Goal: Information Seeking & Learning: Learn about a topic

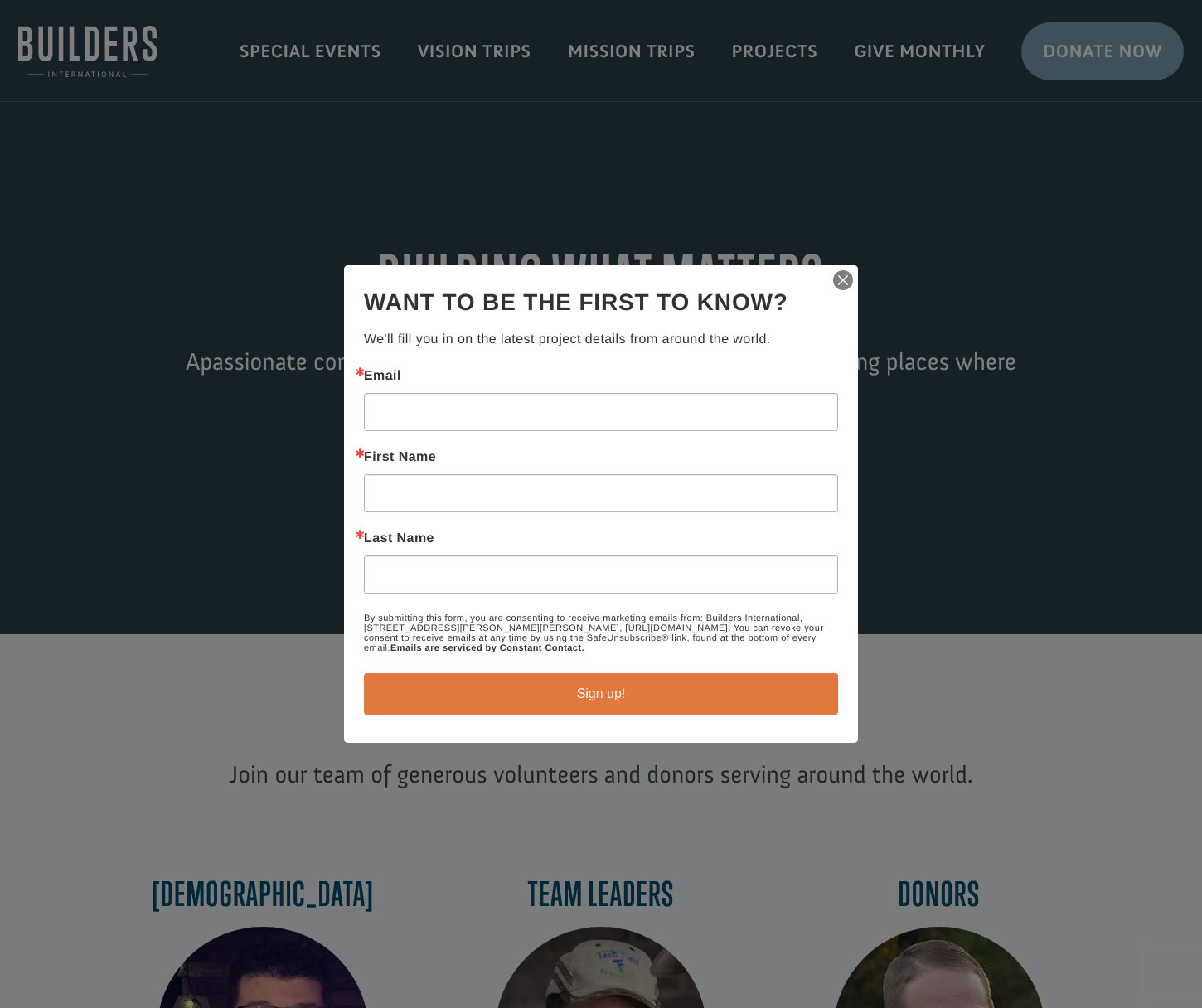
click at [838, 282] on img "button" at bounding box center [843, 280] width 23 height 23
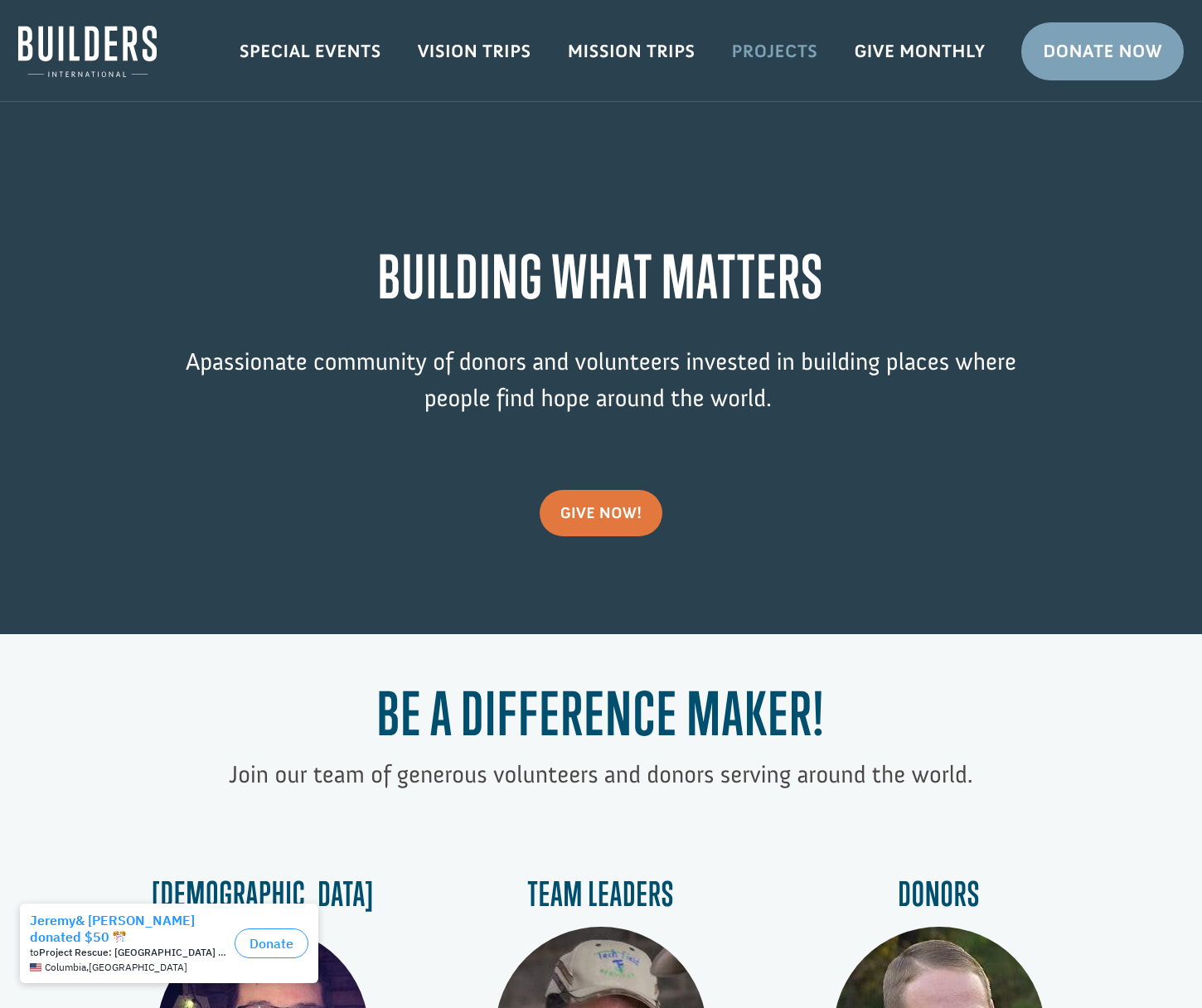
click at [785, 55] on link "Projects" at bounding box center [775, 51] width 123 height 48
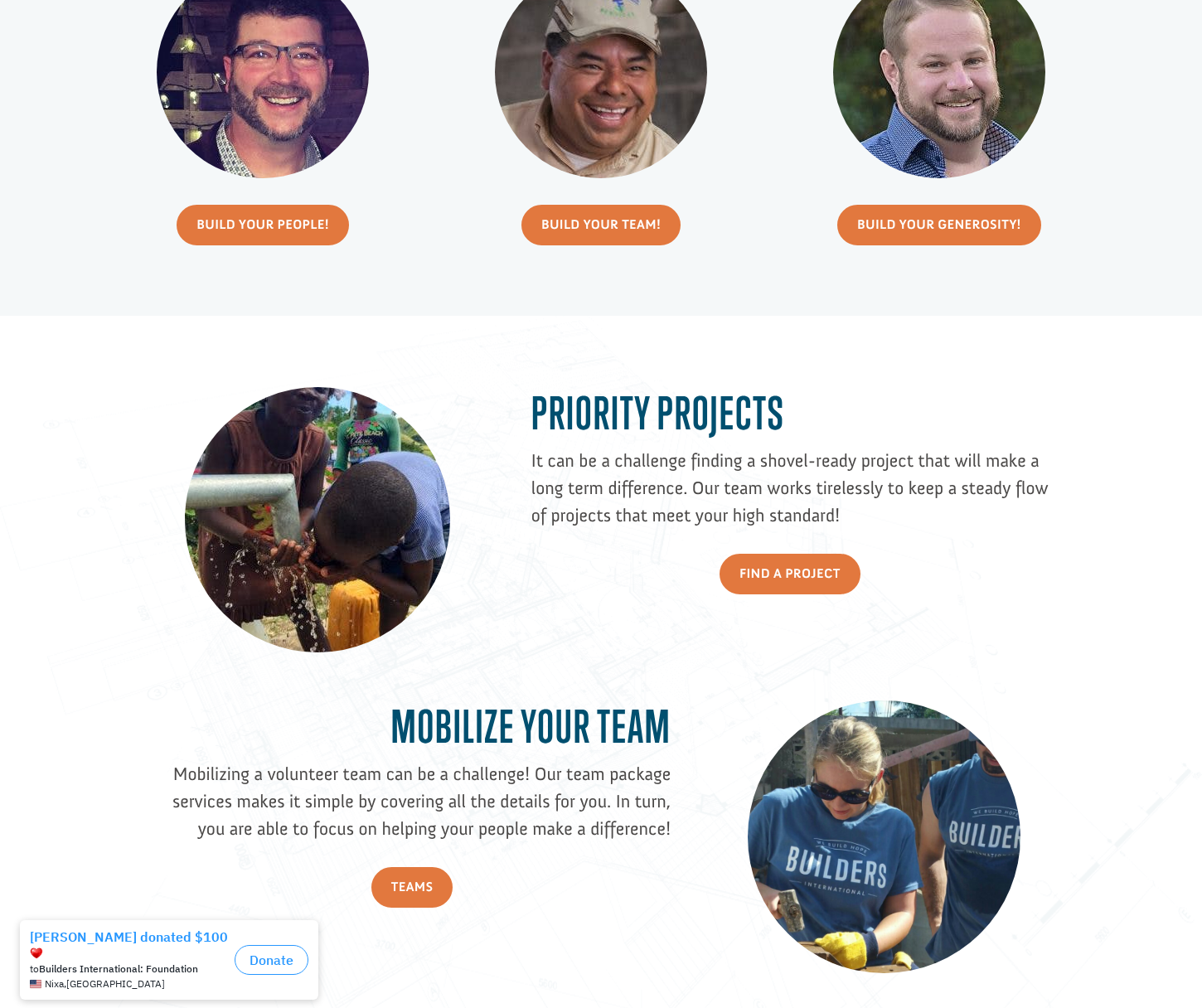
scroll to position [2096, 0]
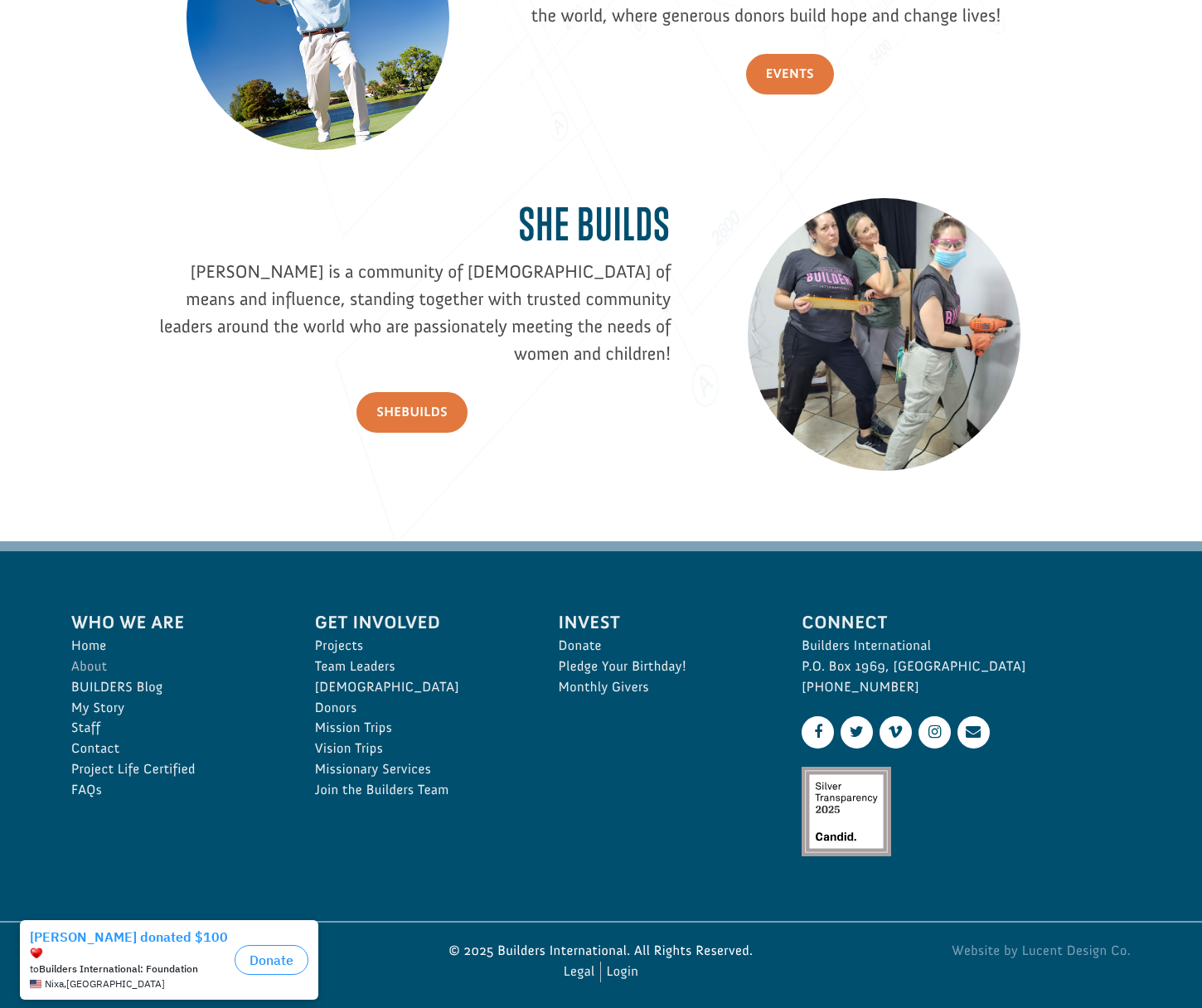
click at [94, 659] on link "About" at bounding box center [175, 667] width 207 height 21
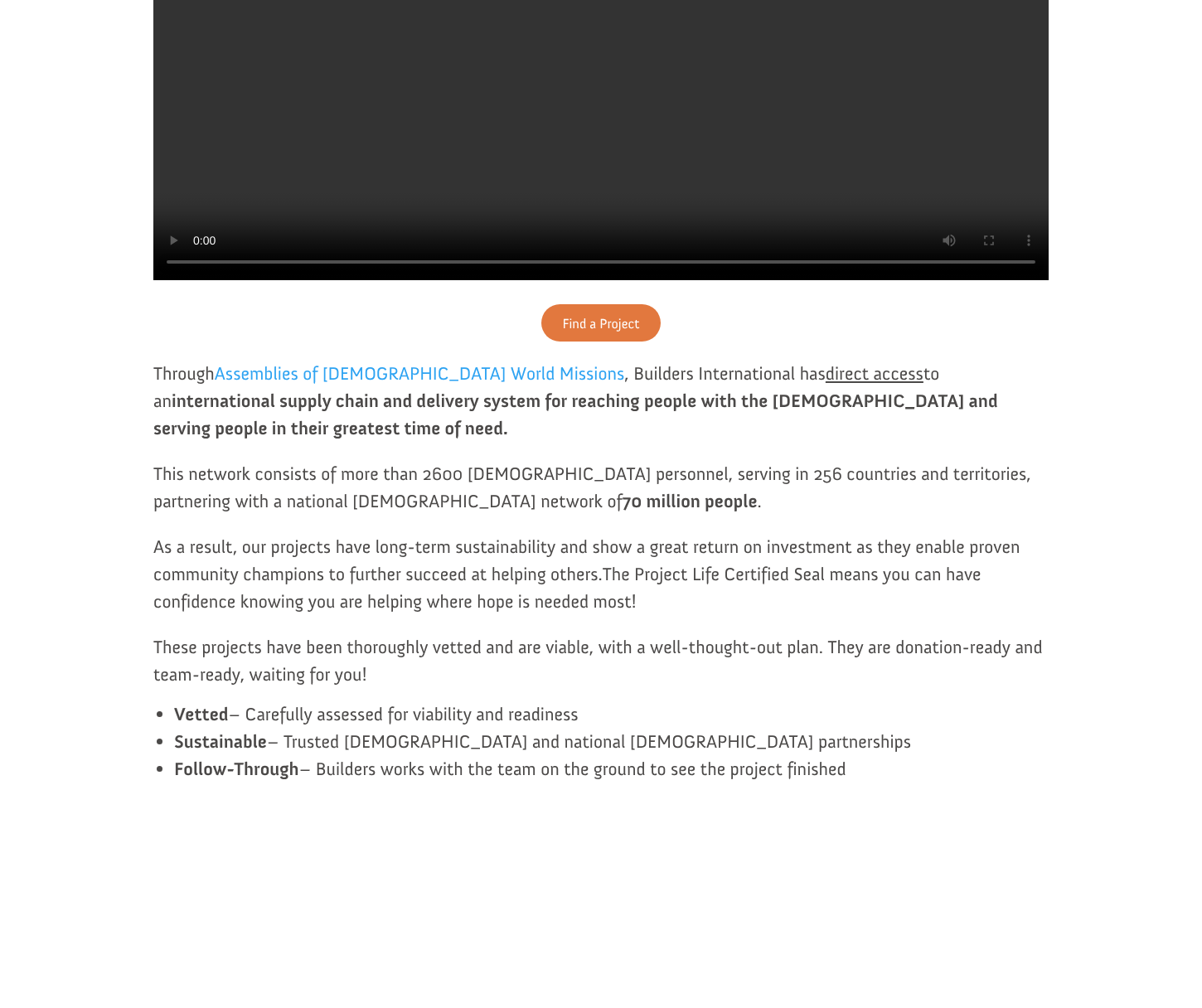
scroll to position [276, 0]
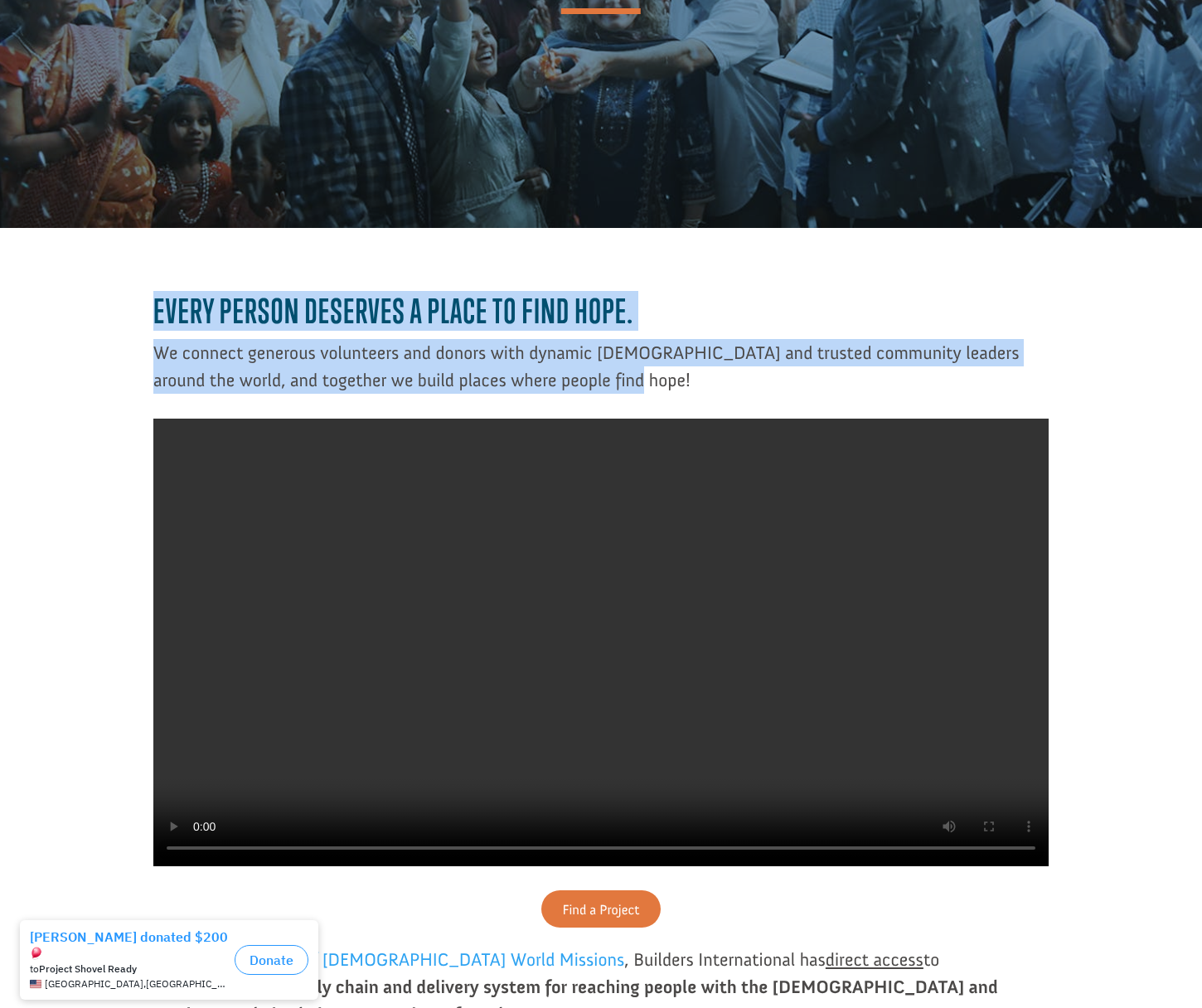
drag, startPoint x: 151, startPoint y: 313, endPoint x: 639, endPoint y: 376, distance: 492.0
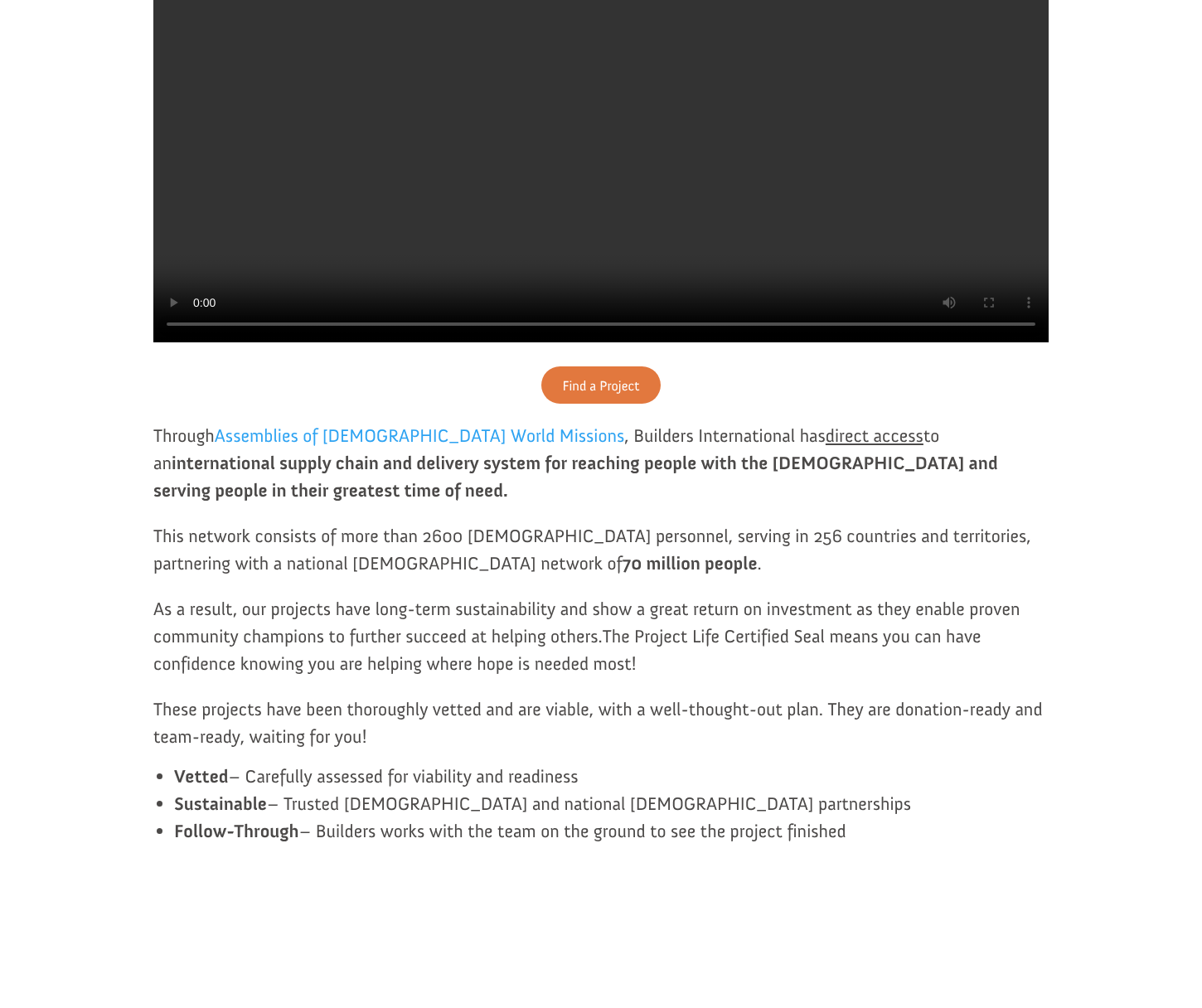
scroll to position [1148, 0]
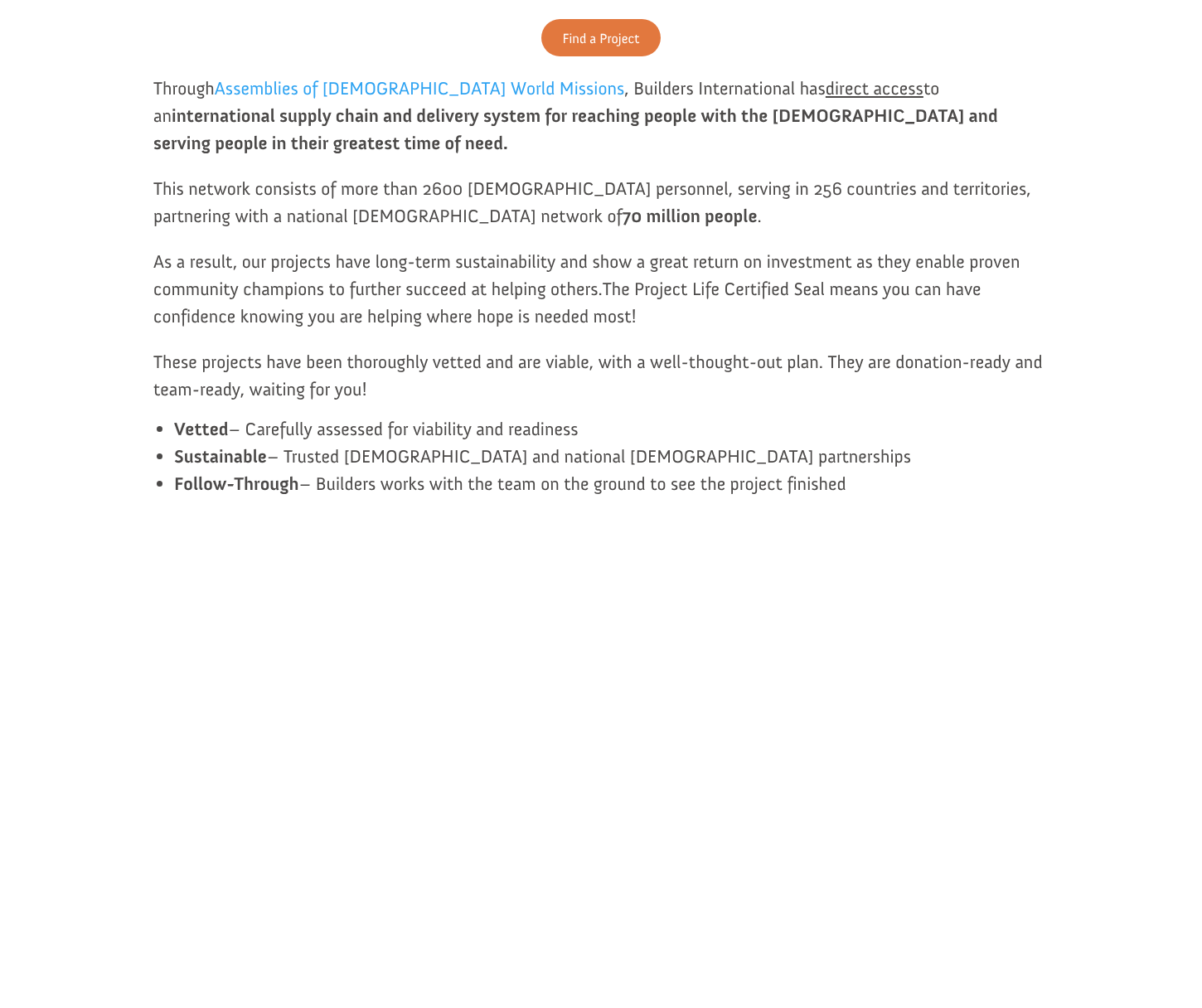
drag, startPoint x: 148, startPoint y: 142, endPoint x: 829, endPoint y: 495, distance: 767.1
click at [926, 506] on div "Every person deserves a place to find hope. We connect generous volunteers and …" at bounding box center [601, 696] width 1165 height 2680
copy div "Through Assemblies of God World Missions , Builders International has direct ac…"
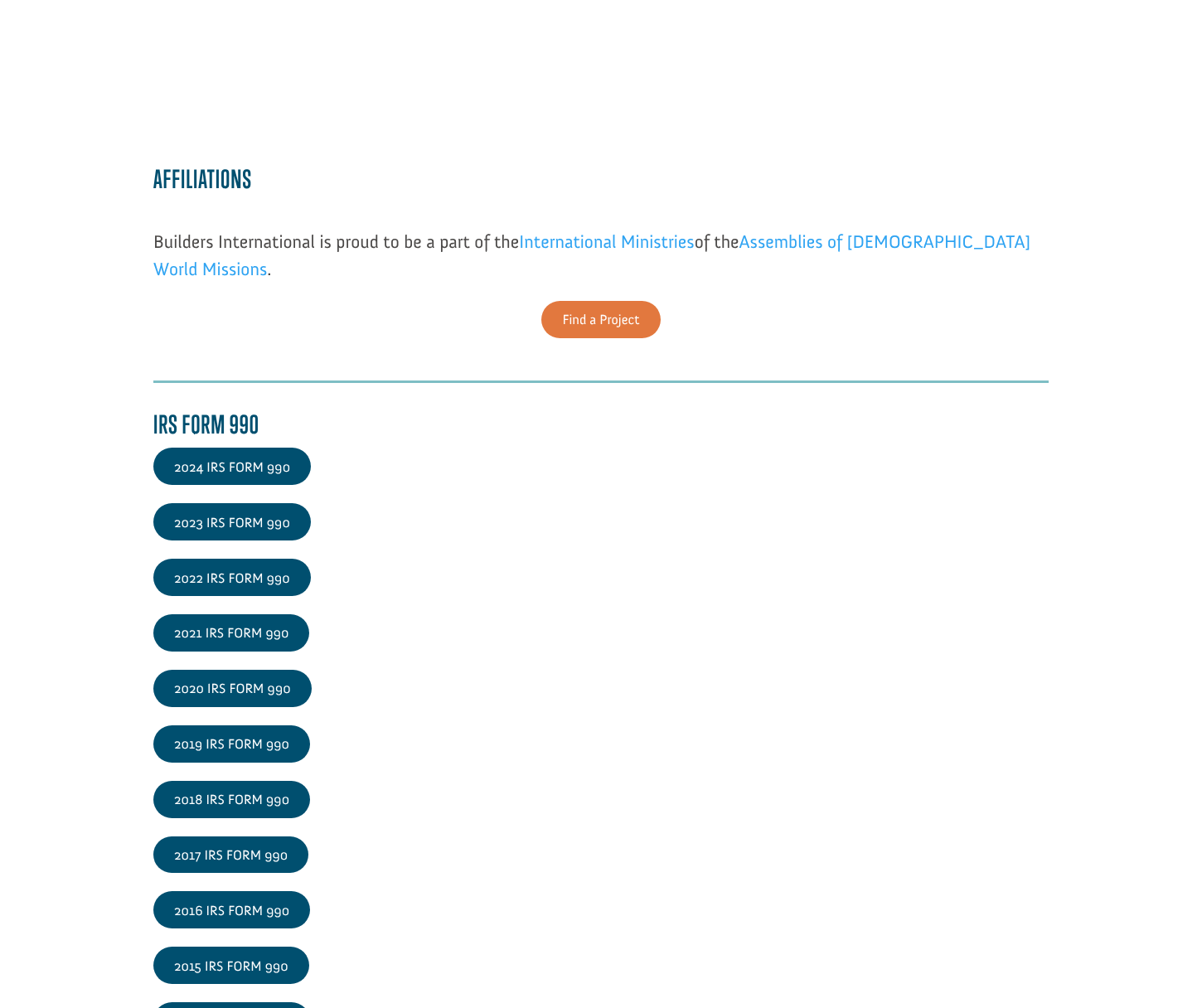
scroll to position [2642, 0]
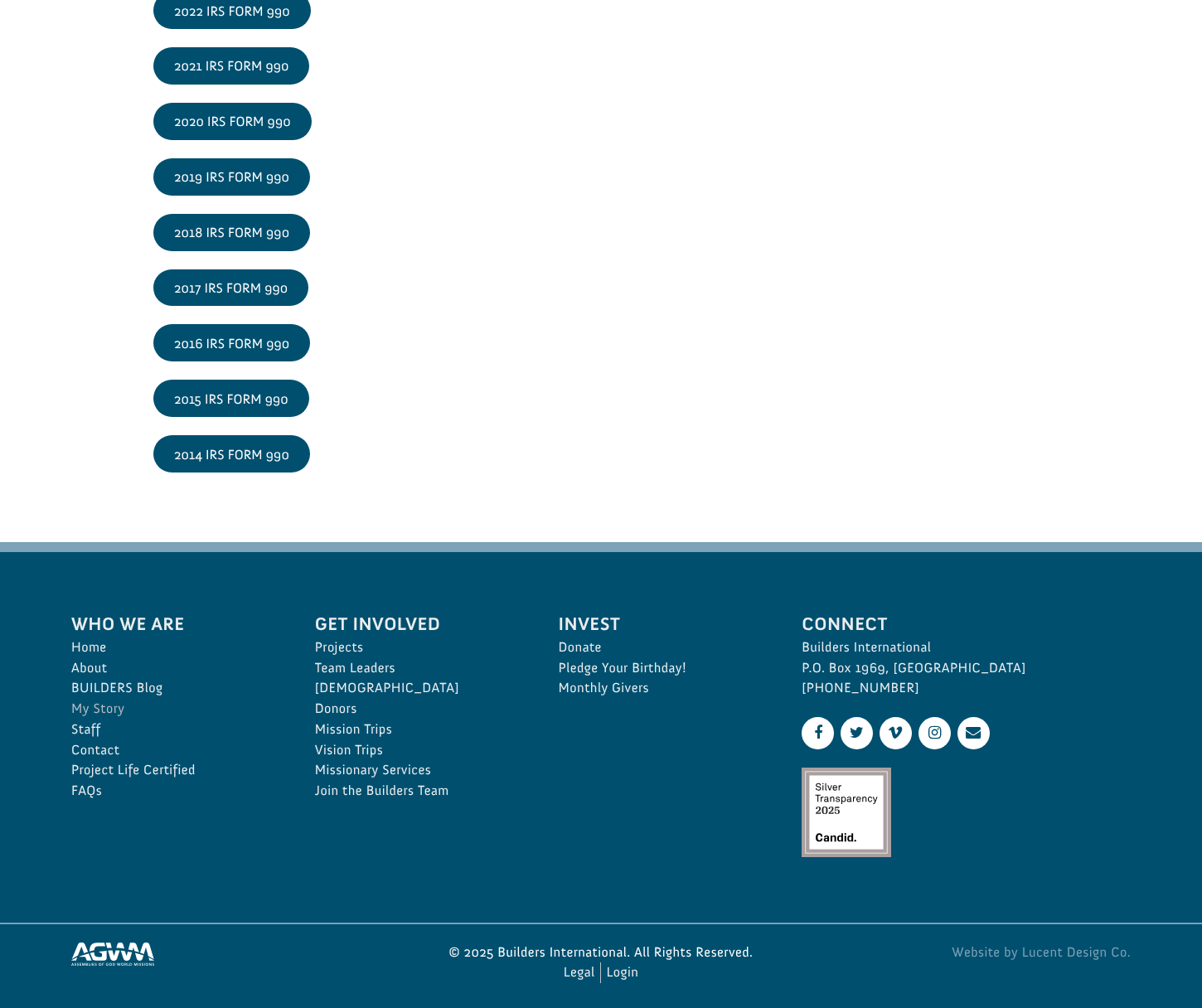
click at [107, 700] on link "My Story" at bounding box center [175, 710] width 207 height 21
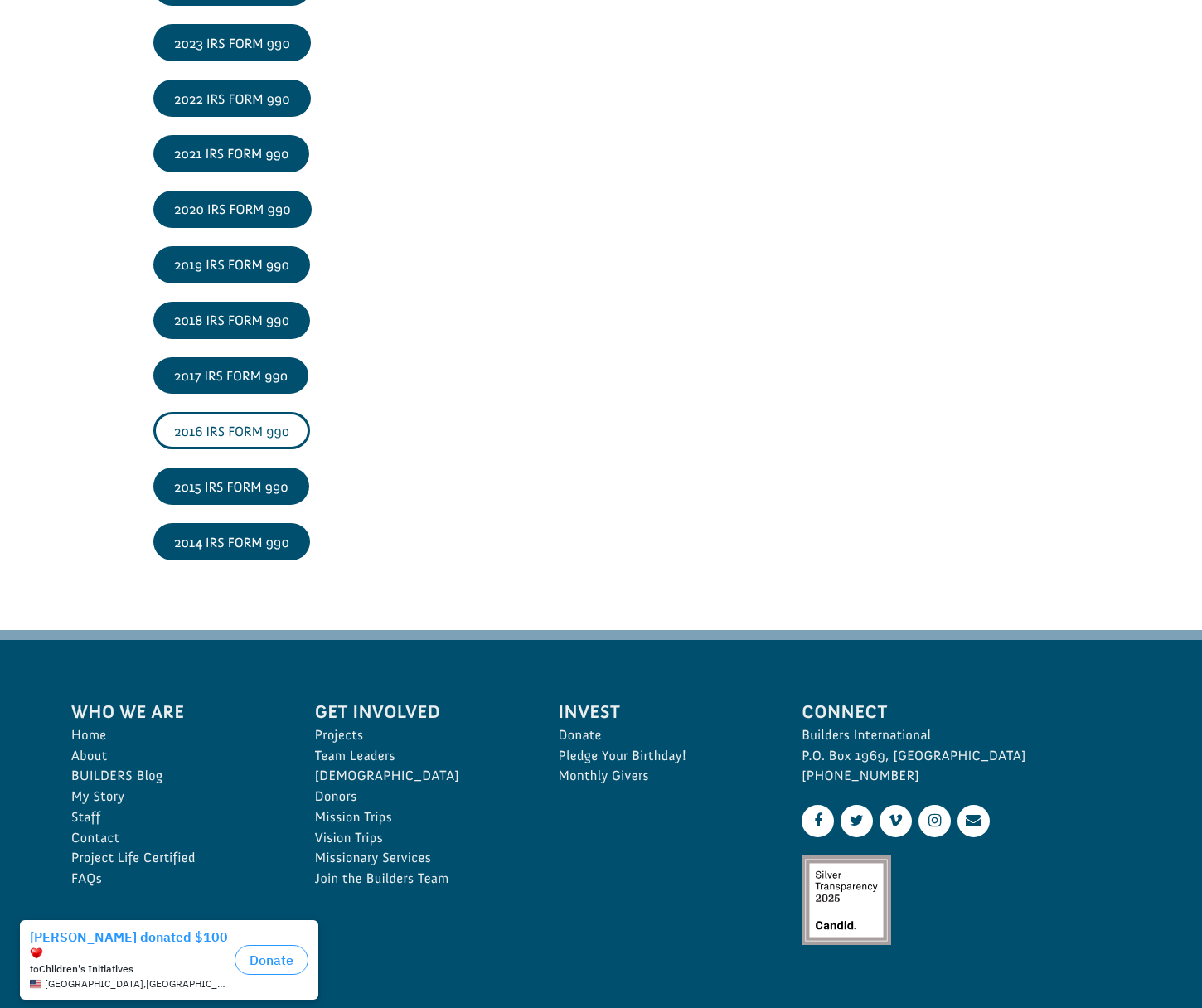
scroll to position [2642, 0]
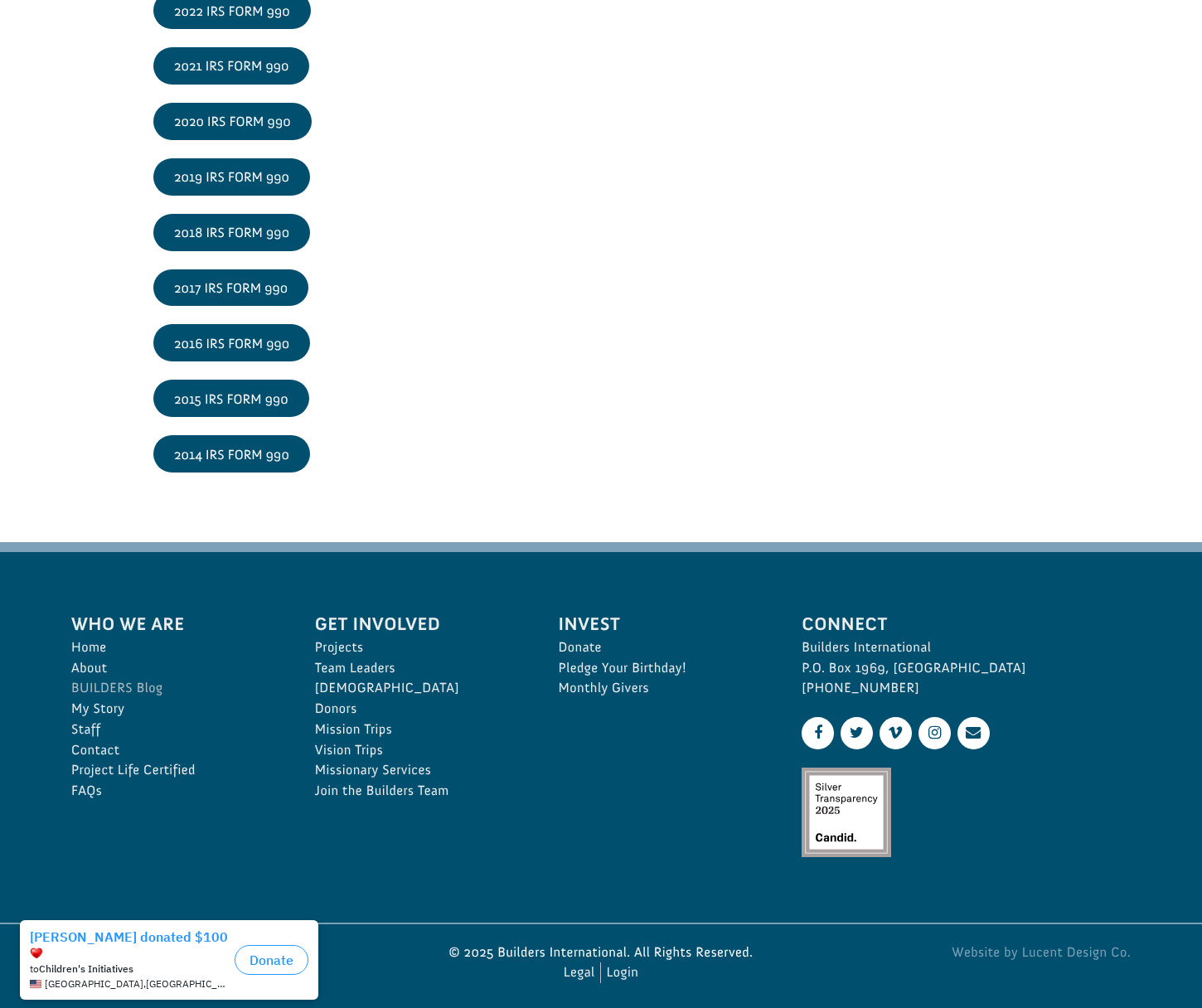
click at [125, 685] on link "BUILDERS Blog" at bounding box center [175, 689] width 207 height 21
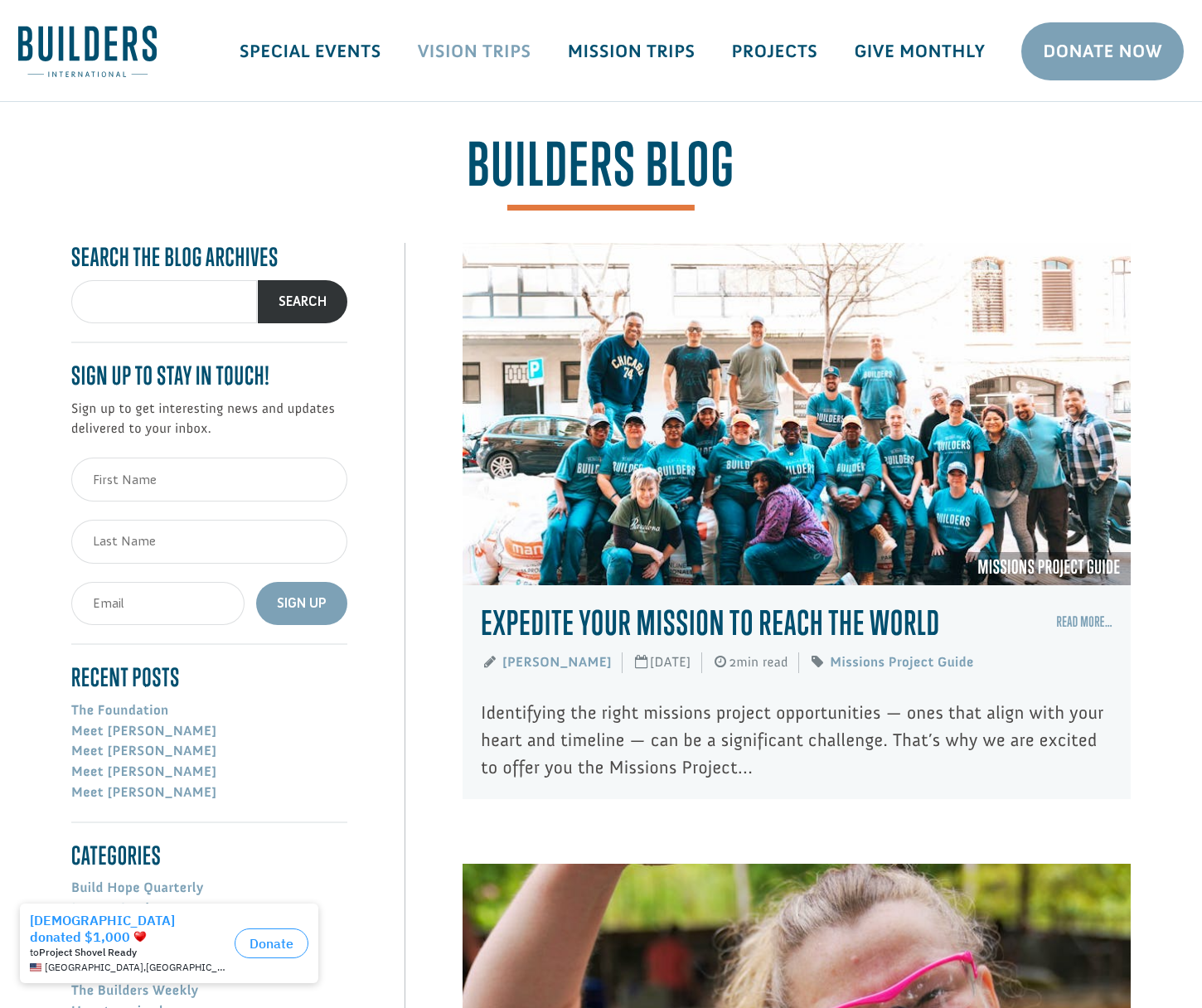
click at [482, 46] on link "Vision Trips" at bounding box center [475, 51] width 150 height 48
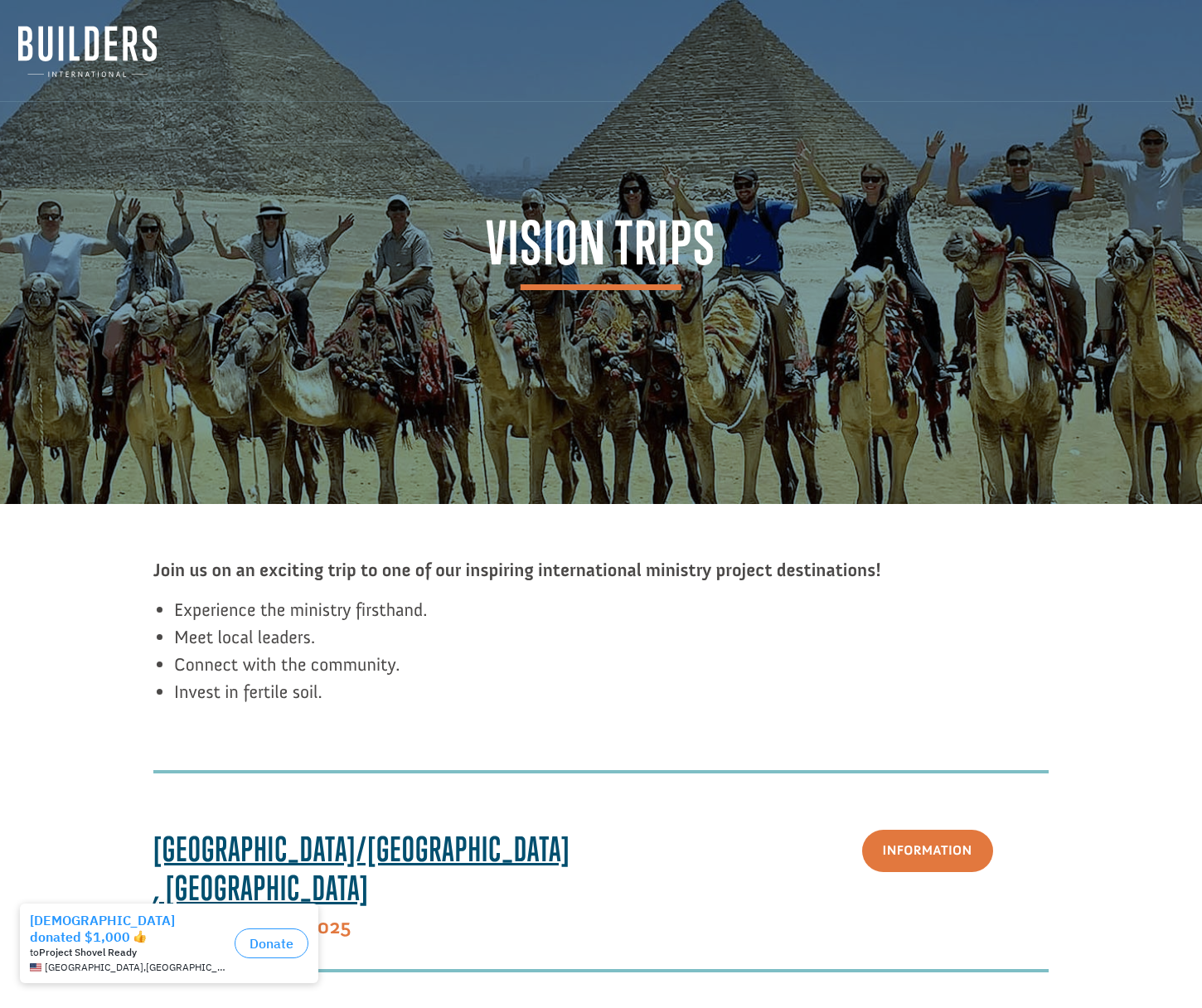
click at [142, 54] on img at bounding box center [87, 51] width 139 height 52
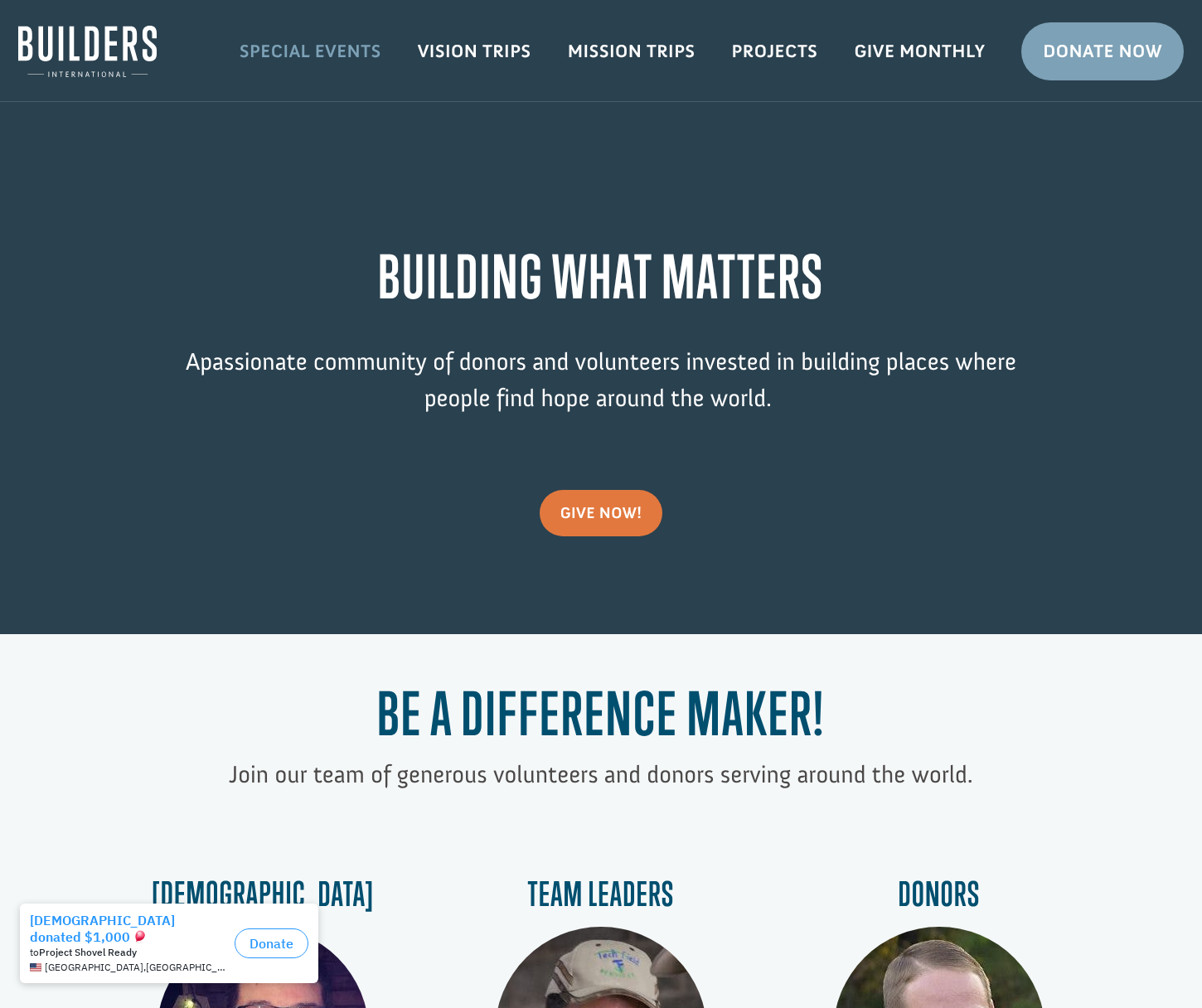
click at [305, 51] on link "Special Events" at bounding box center [311, 51] width 178 height 48
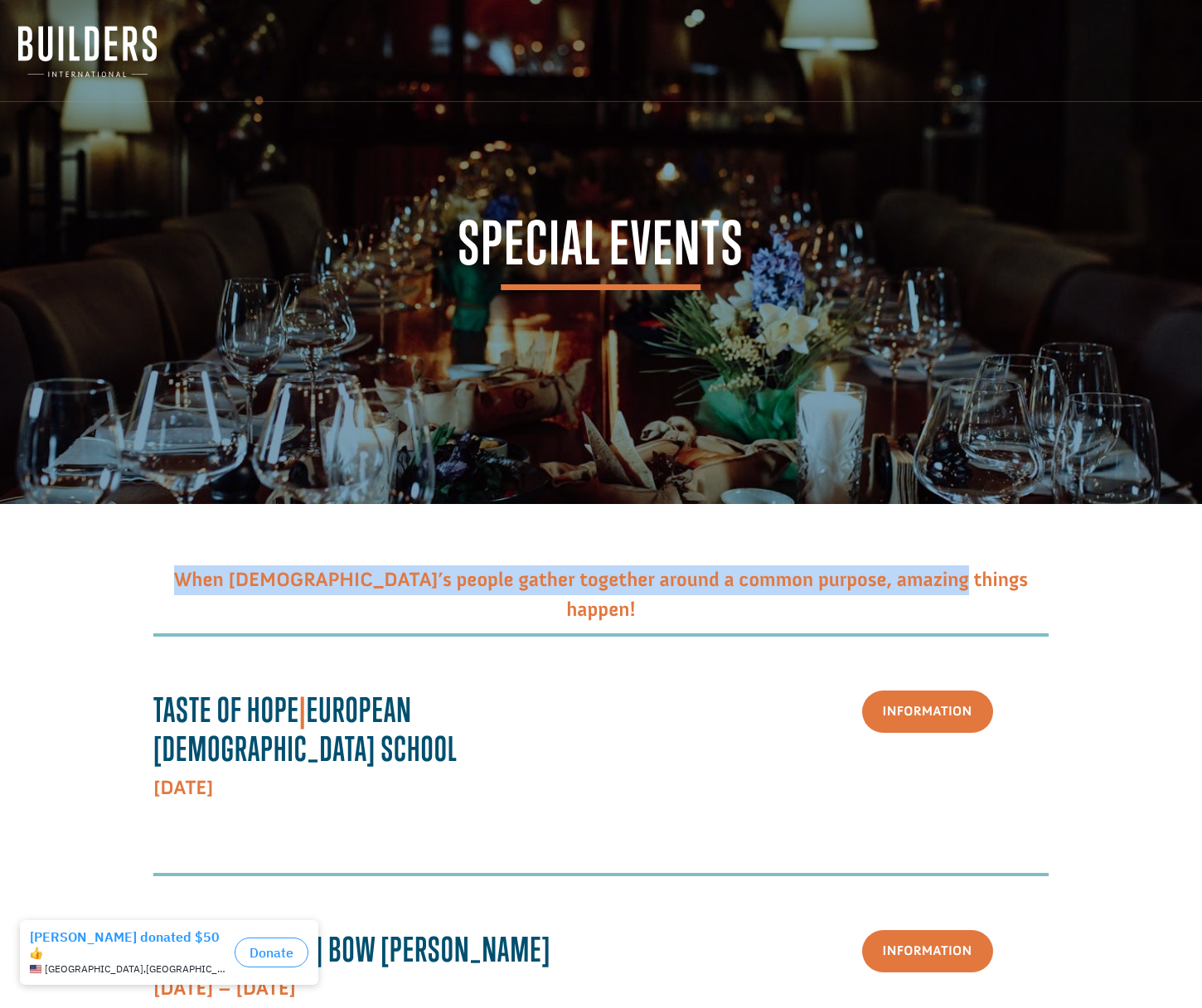
drag, startPoint x: 267, startPoint y: 579, endPoint x: 989, endPoint y: 584, distance: 722.0
click at [989, 584] on p "When [DEMOGRAPHIC_DATA]’s people gather together around a common purpose, amazi…" at bounding box center [601, 596] width 895 height 60
copy span "When God’s people gather together around a common purpose, amazing things happe…"
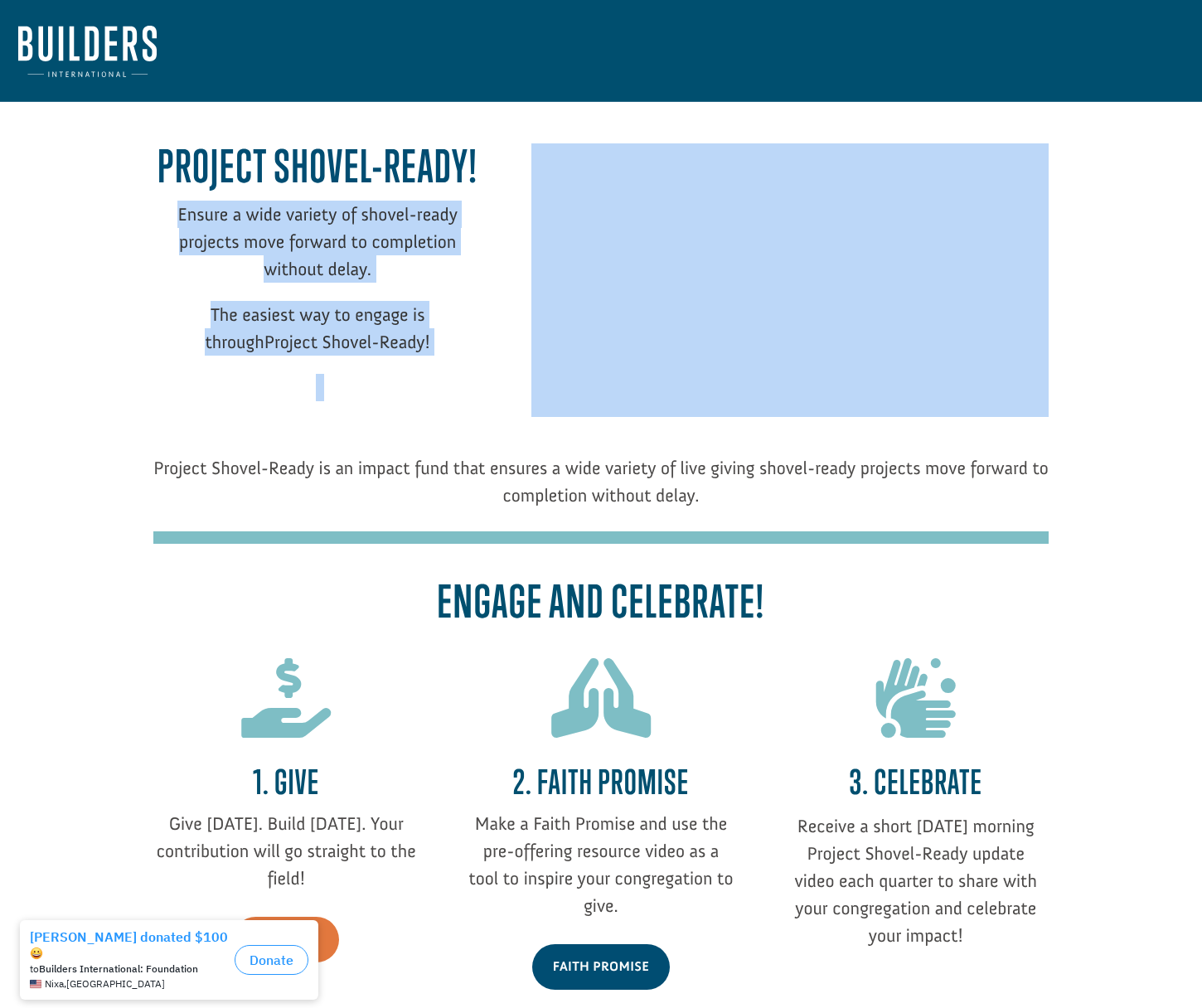
click at [171, 208] on p "Ensure a wide variety of shovel-ready projects move forward to completion witho…" at bounding box center [317, 251] width 328 height 100
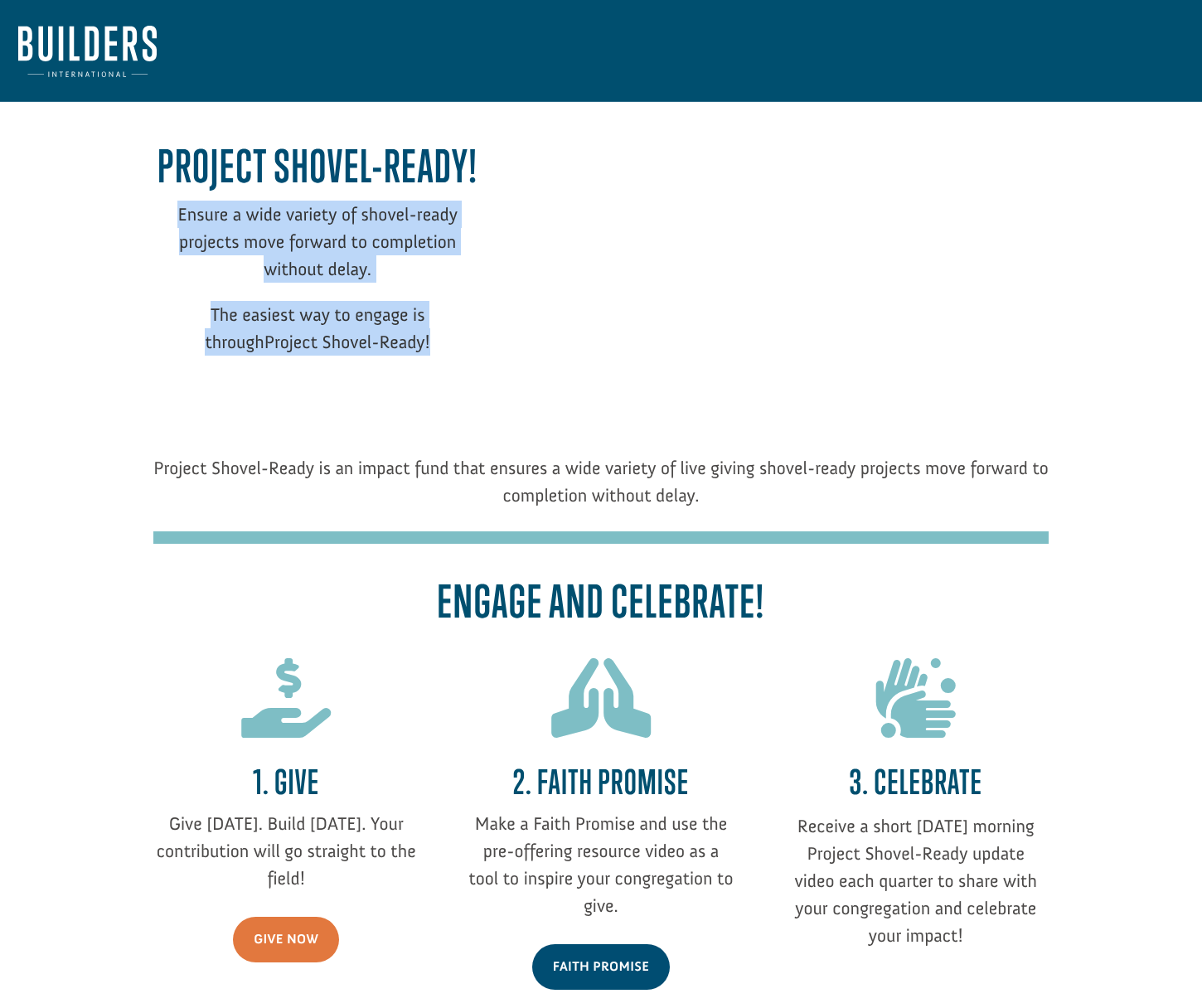
drag, startPoint x: 172, startPoint y: 210, endPoint x: 455, endPoint y: 352, distance: 316.6
click at [455, 352] on div "Project Shovel-Ready! Ensure a wide variety of shovel-ready projects move forwa…" at bounding box center [317, 270] width 328 height 261
copy div "Ensure a wide variety of shovel-ready projects move forward to completion witho…"
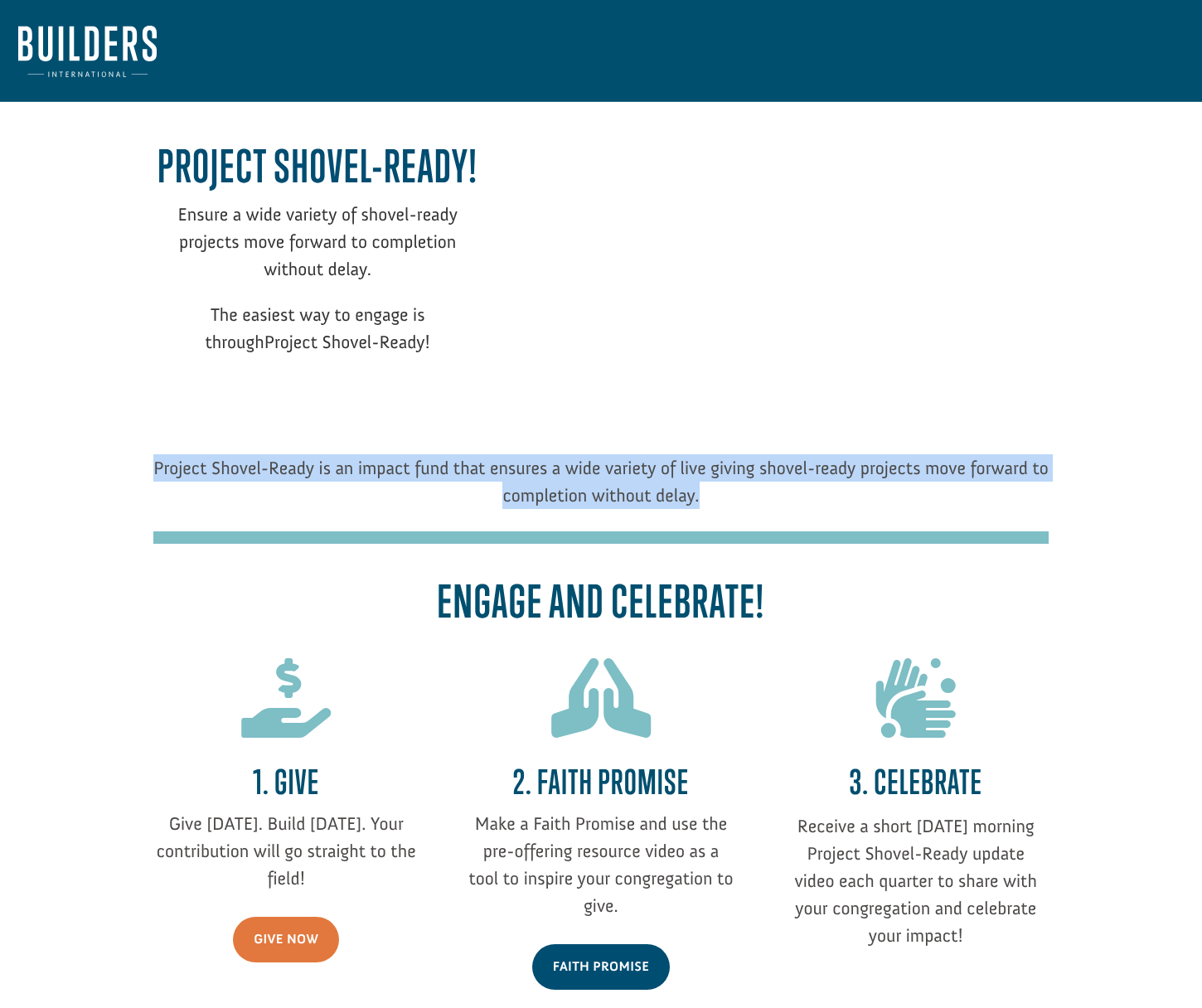
drag, startPoint x: 172, startPoint y: 473, endPoint x: 719, endPoint y: 502, distance: 547.8
copy span "Project Shovel-Ready is an impact fund that ensures a wide variety of live givi…"
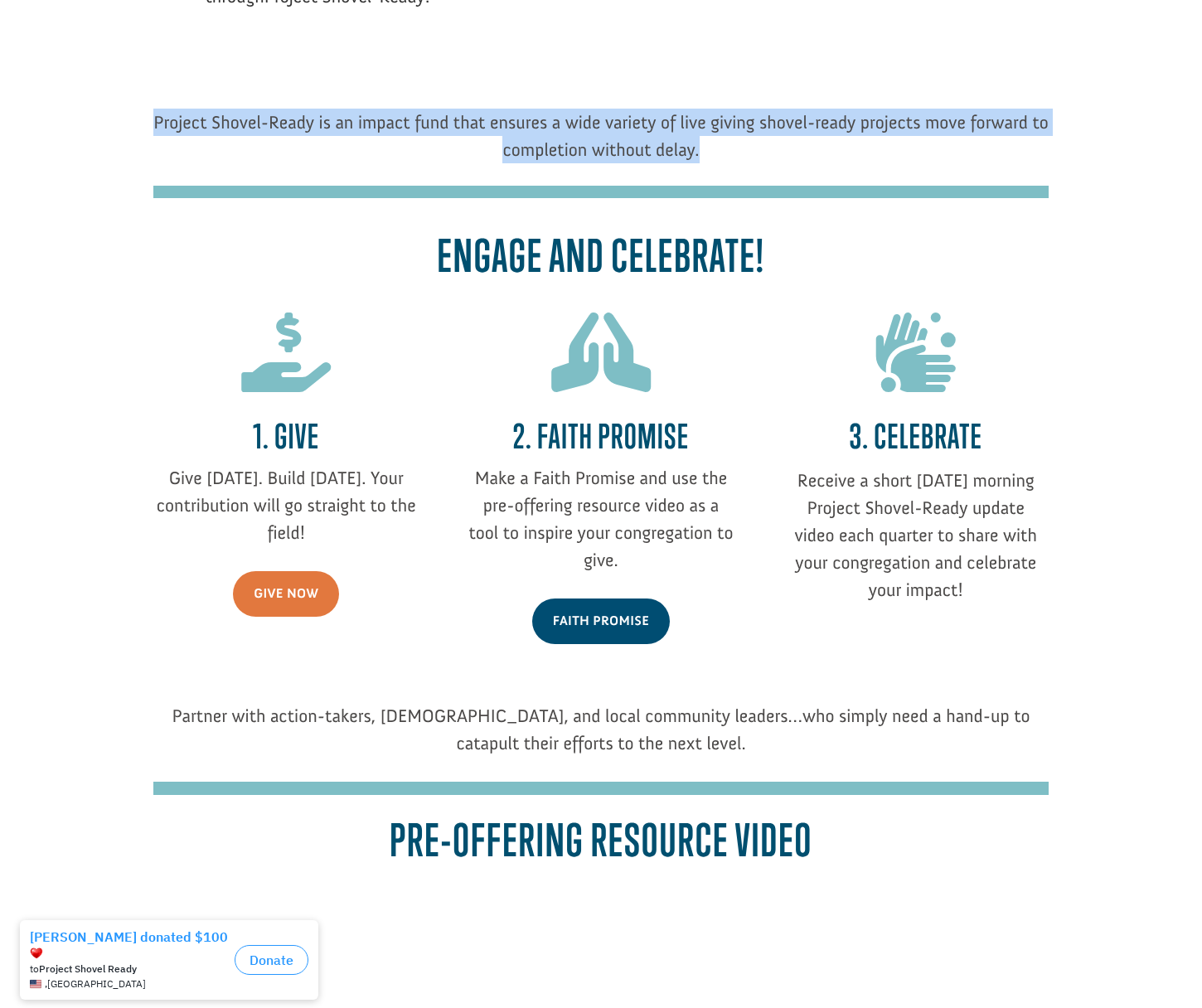
scroll to position [377, 0]
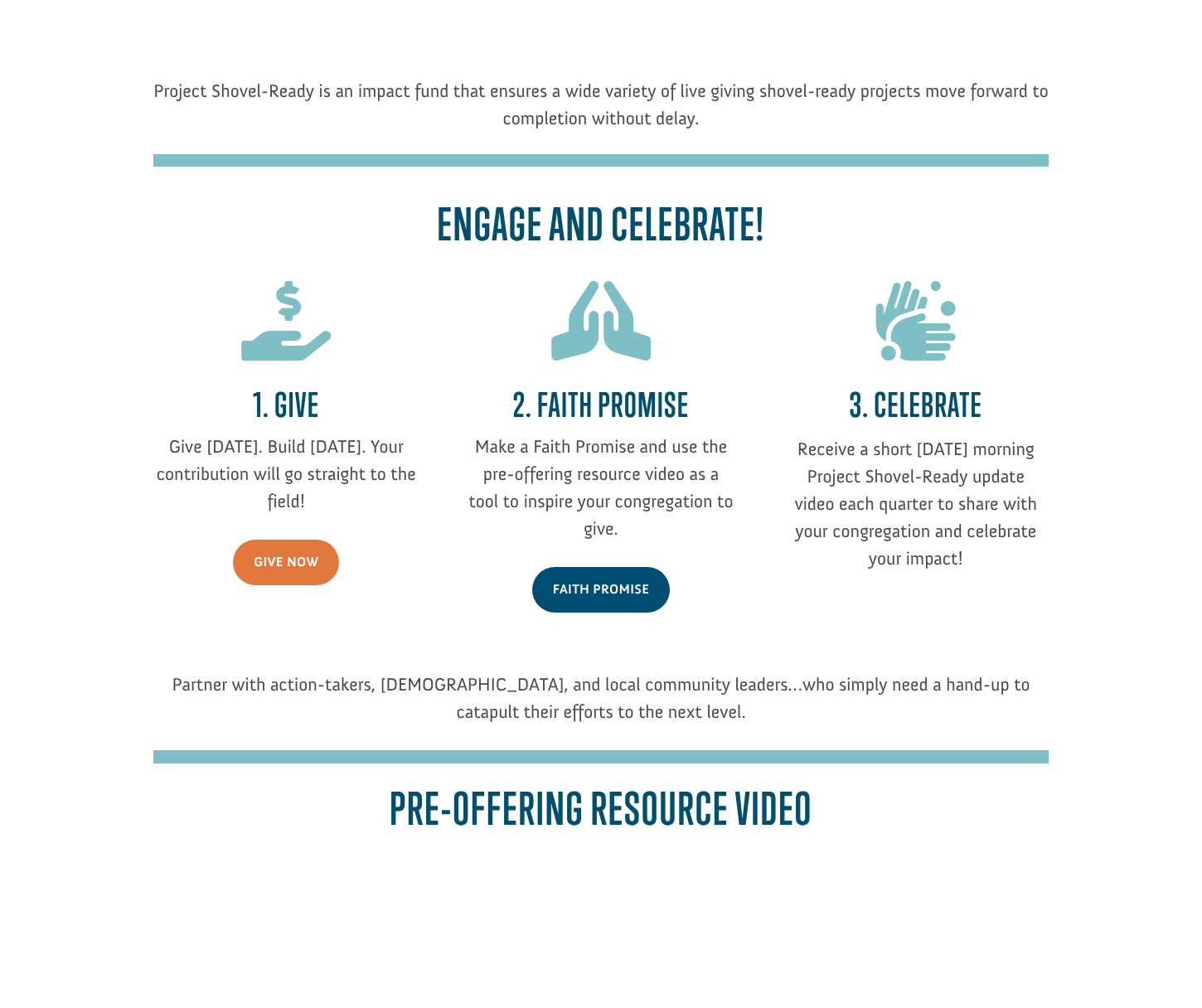
drag, startPoint x: 153, startPoint y: 443, endPoint x: 160, endPoint y: 419, distance: 25.0
drag, startPoint x: 164, startPoint y: 442, endPoint x: 318, endPoint y: 496, distance: 163.2
click at [318, 496] on p "Give [DATE]. Build [DATE]. Your contribution will go straight to the field!" at bounding box center [285, 473] width 266 height 82
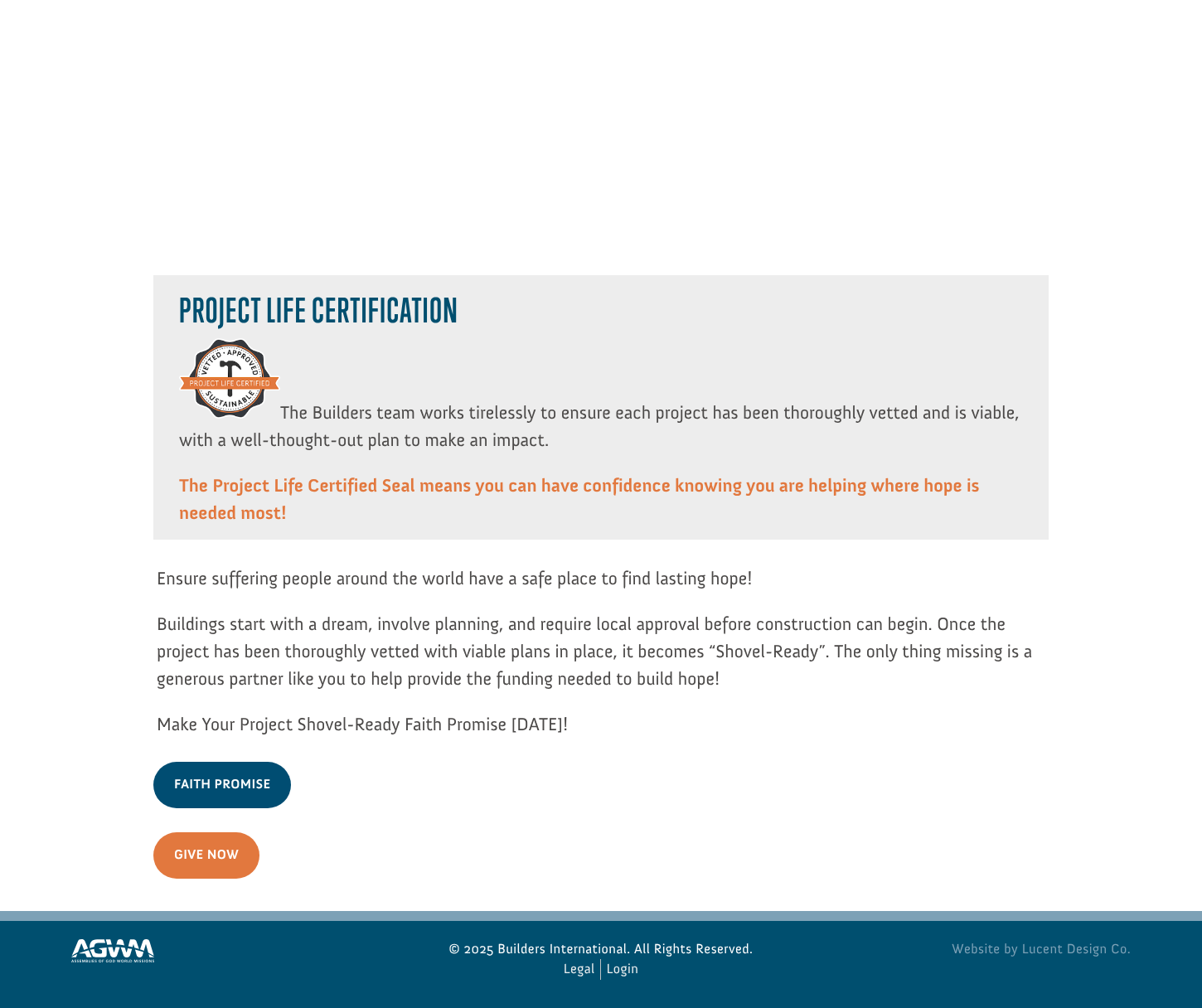
scroll to position [0, 0]
